Goal: Check status: Check status

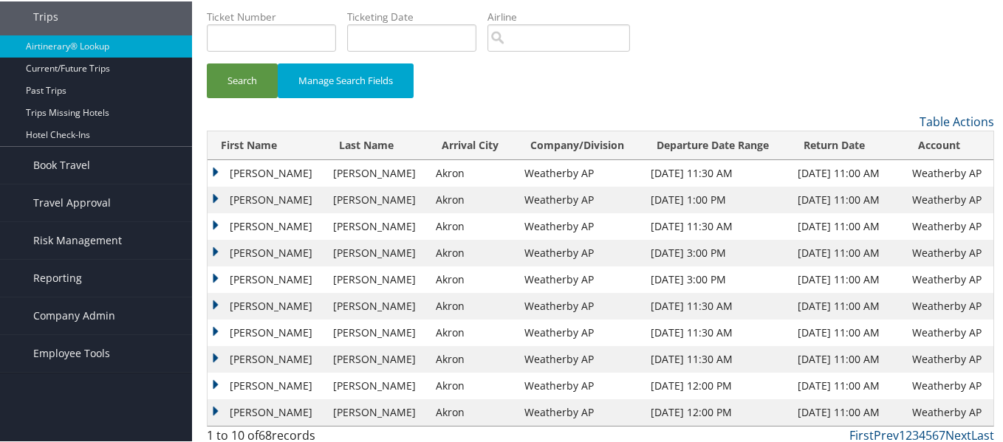
scroll to position [99, 0]
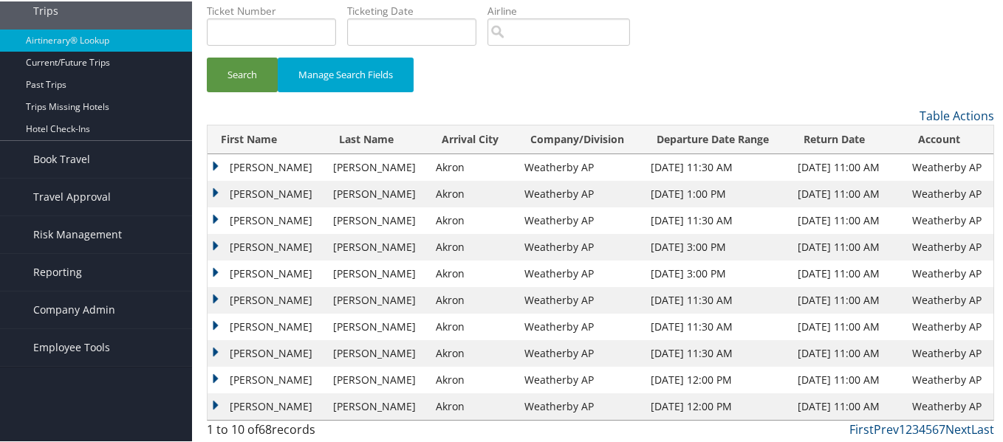
click at [216, 240] on td "[PERSON_NAME]" at bounding box center [267, 246] width 118 height 27
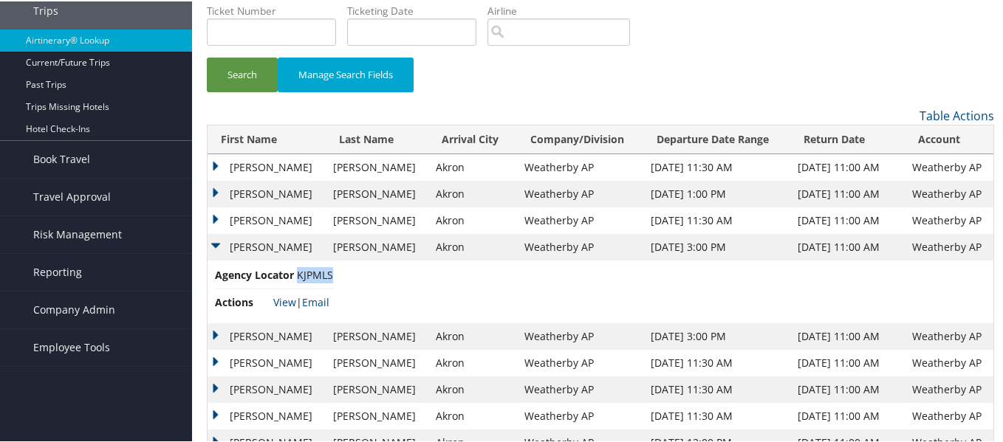
drag, startPoint x: 334, startPoint y: 272, endPoint x: 298, endPoint y: 271, distance: 35.5
click at [298, 271] on span "KJPMLS" at bounding box center [315, 274] width 36 height 14
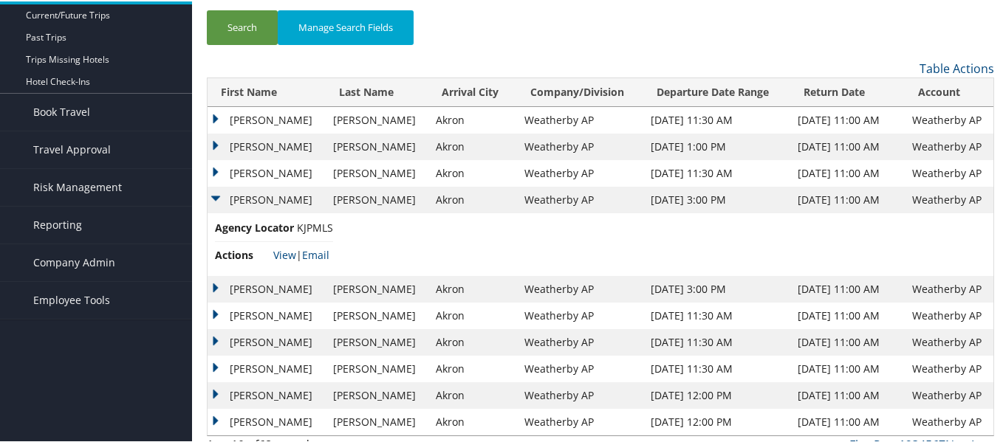
scroll to position [148, 0]
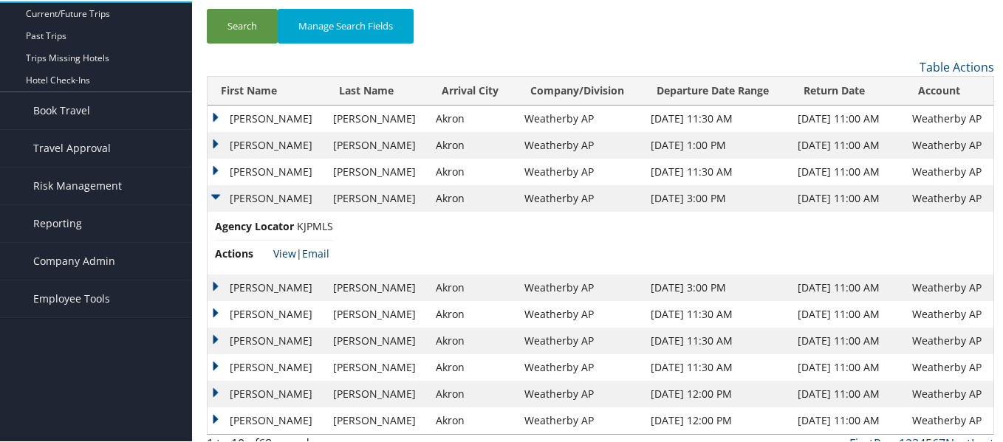
click at [283, 252] on link "View" at bounding box center [284, 252] width 23 height 14
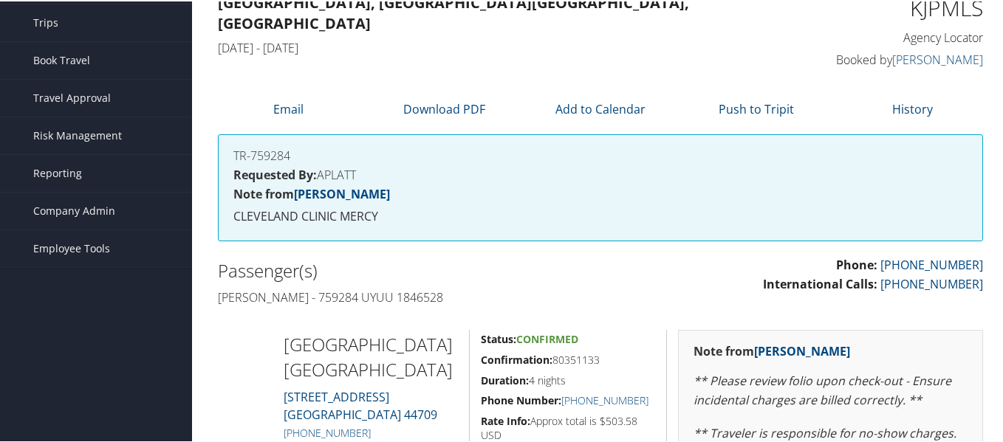
scroll to position [72, 0]
